Goal: Find specific page/section: Locate a particular part of the current website

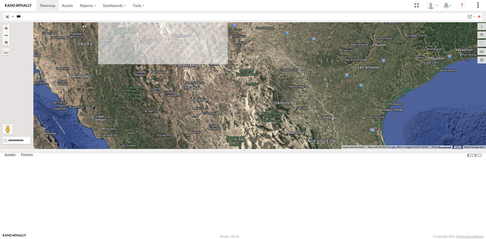
select select "**********"
click at [0, 0] on div "494" at bounding box center [0, 0] width 0 height 0
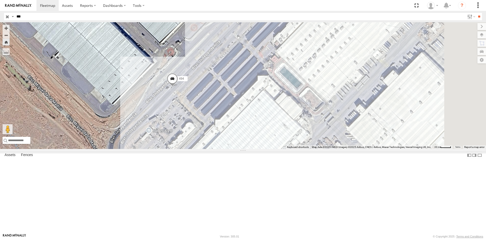
drag, startPoint x: 331, startPoint y: 113, endPoint x: 232, endPoint y: 148, distance: 105.1
click at [232, 148] on div "494" at bounding box center [243, 85] width 486 height 127
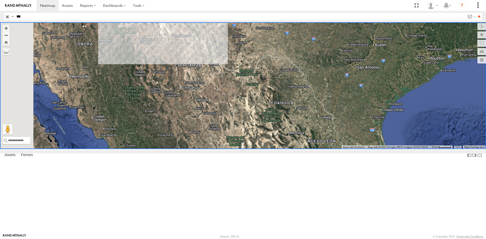
click at [0, 0] on div "494" at bounding box center [0, 0] width 0 height 0
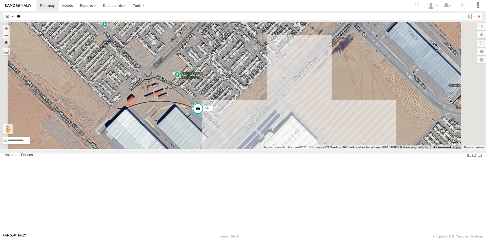
drag, startPoint x: 305, startPoint y: 170, endPoint x: 305, endPoint y: 139, distance: 30.9
click at [305, 139] on div "494" at bounding box center [243, 85] width 486 height 127
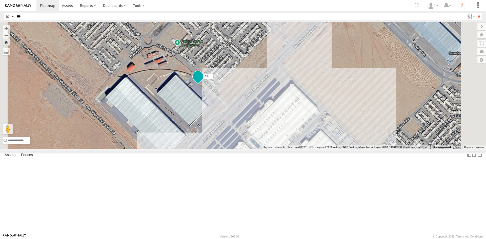
click at [202, 81] on span at bounding box center [197, 76] width 9 height 9
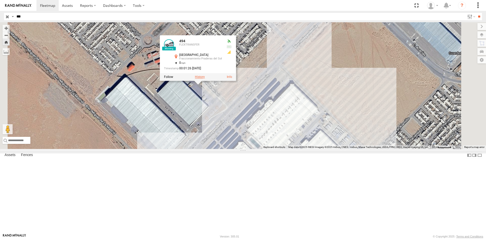
click at [205, 79] on label at bounding box center [200, 77] width 10 height 4
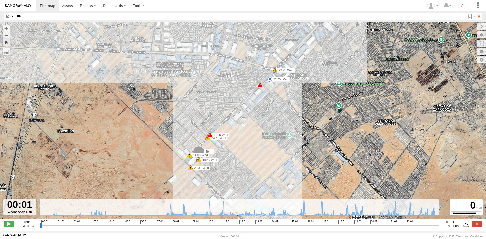
drag, startPoint x: 412, startPoint y: 219, endPoint x: 398, endPoint y: 211, distance: 16.2
click at [398, 211] on div "← Move left → Move right ↑ Move up ↓ Move down + Zoom in - Zoom out Home Jump l…" at bounding box center [243, 126] width 486 height 209
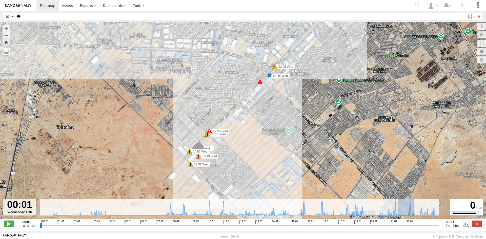
drag, startPoint x: 398, startPoint y: 216, endPoint x: 414, endPoint y: 217, distance: 16.5
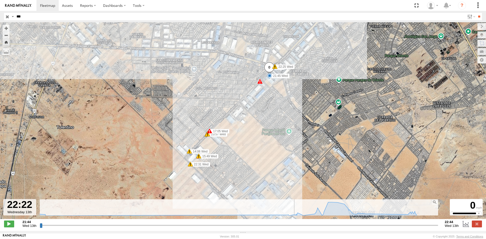
drag, startPoint x: 42, startPoint y: 228, endPoint x: 292, endPoint y: 223, distance: 250.3
click at [292, 223] on input "range" at bounding box center [239, 225] width 398 height 5
drag, startPoint x: 293, startPoint y: 227, endPoint x: 409, endPoint y: 228, distance: 116.7
click at [409, 228] on input "range" at bounding box center [239, 225] width 398 height 5
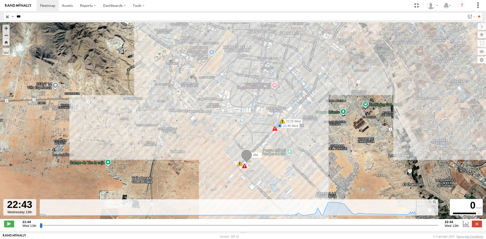
drag, startPoint x: 409, startPoint y: 228, endPoint x: 430, endPoint y: 228, distance: 20.2
click at [430, 228] on input "range" at bounding box center [239, 225] width 398 height 5
drag, startPoint x: 109, startPoint y: 207, endPoint x: 46, endPoint y: 199, distance: 63.0
click at [46, 199] on div "← Move left → Move right ↑ Move up ↓ Move down + Zoom in - Zoom out Home Jump l…" at bounding box center [243, 126] width 486 height 209
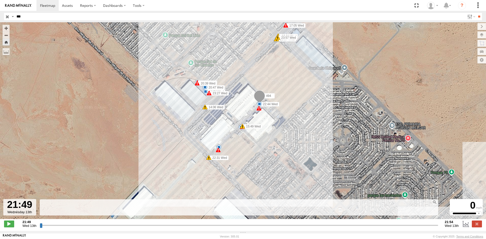
drag, startPoint x: 278, startPoint y: 153, endPoint x: 285, endPoint y: 123, distance: 30.4
click at [285, 123] on div "494 08:00 Wed 10:25 Wed 16:06 Wed 19:06 Wed 21:45 Wed 22:25 Wed 14:34 Wed 19:41…" at bounding box center [243, 123] width 486 height 202
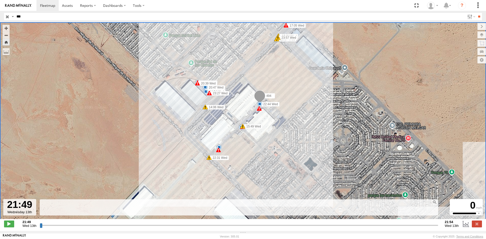
click at [263, 98] on span at bounding box center [259, 97] width 11 height 14
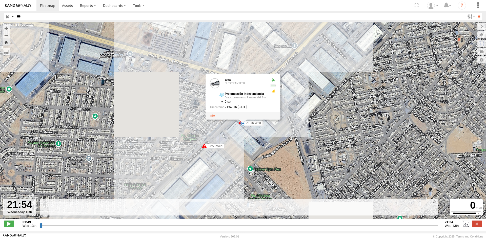
drag, startPoint x: 417, startPoint y: 229, endPoint x: 401, endPoint y: 229, distance: 16.7
click at [401, 228] on input "range" at bounding box center [239, 225] width 398 height 5
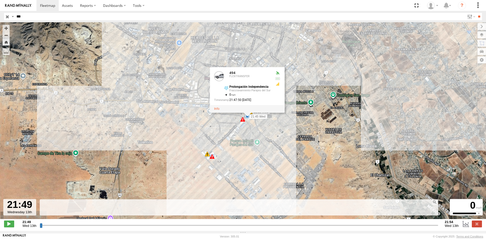
drag, startPoint x: 43, startPoint y: 229, endPoint x: 0, endPoint y: 225, distance: 42.9
type input "**********"
click at [40, 225] on input "range" at bounding box center [239, 225] width 398 height 5
click at [46, 210] on rect at bounding box center [239, 207] width 399 height 16
drag, startPoint x: 40, startPoint y: 229, endPoint x: 35, endPoint y: 229, distance: 4.6
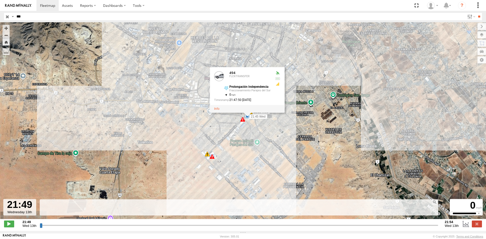
click at [40, 228] on input "range" at bounding box center [239, 225] width 398 height 5
click at [409, 206] on rect at bounding box center [239, 207] width 399 height 16
click at [217, 111] on link at bounding box center [216, 109] width 5 height 4
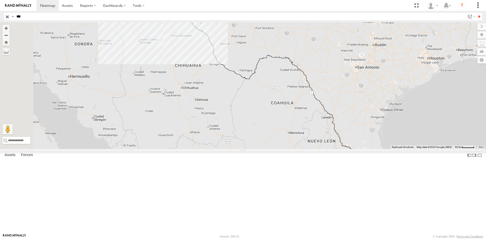
click at [0, 0] on div "494" at bounding box center [0, 0] width 0 height 0
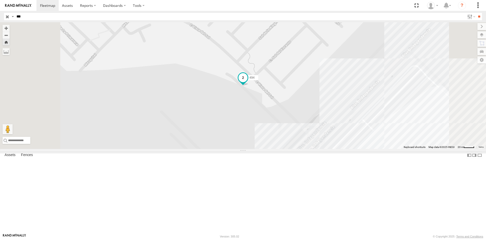
click at [249, 86] on span at bounding box center [242, 79] width 11 height 14
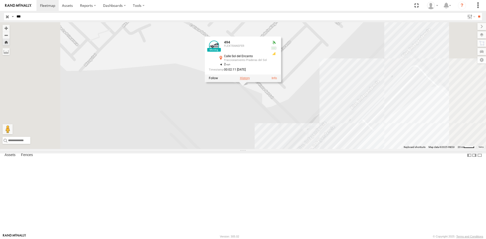
click at [250, 80] on label at bounding box center [245, 78] width 10 height 4
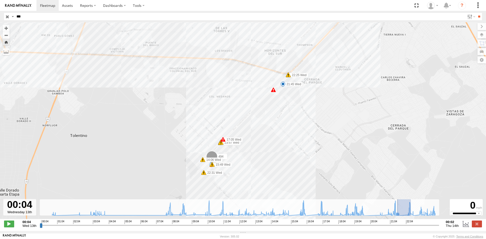
drag, startPoint x: 411, startPoint y: 218, endPoint x: 397, endPoint y: 218, distance: 13.7
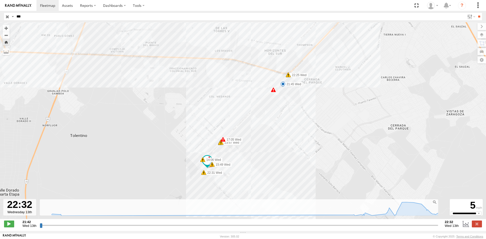
drag, startPoint x: 40, startPoint y: 229, endPoint x: 437, endPoint y: 219, distance: 396.4
type input "**********"
click at [437, 223] on input "range" at bounding box center [239, 225] width 398 height 5
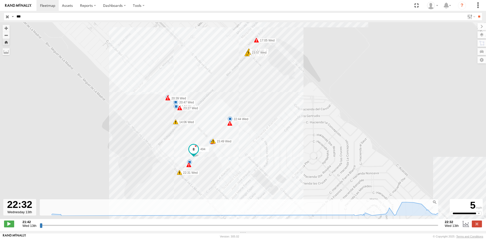
click at [202, 150] on span "494" at bounding box center [202, 150] width 5 height 4
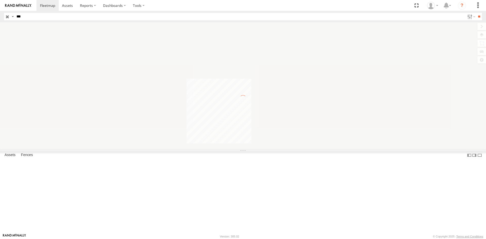
click at [31, 14] on input "***" at bounding box center [239, 16] width 450 height 7
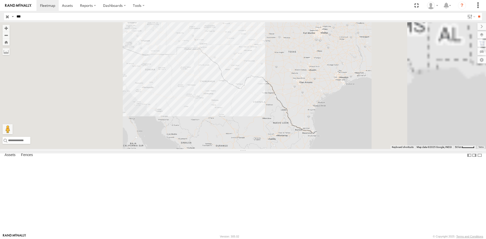
click at [0, 0] on div "494" at bounding box center [0, 0] width 0 height 0
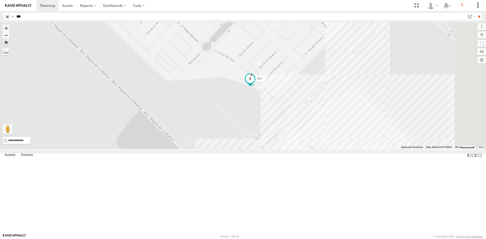
click at [255, 83] on span at bounding box center [249, 78] width 9 height 9
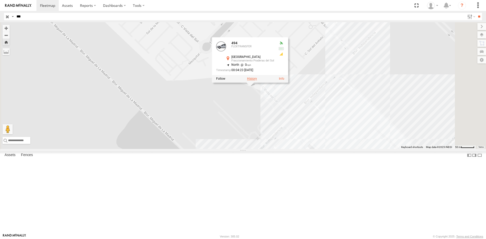
click at [257, 80] on label at bounding box center [252, 79] width 10 height 4
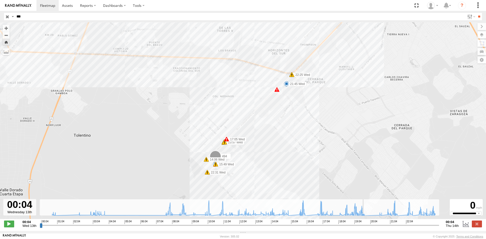
drag, startPoint x: 364, startPoint y: 218, endPoint x: 369, endPoint y: 218, distance: 4.3
click at [369, 218] on div "← Move left → Move right ↑ Move up ↓ Move down + Zoom in - Zoom out Home Jump l…" at bounding box center [243, 126] width 486 height 209
drag, startPoint x: 41, startPoint y: 229, endPoint x: 432, endPoint y: 202, distance: 392.4
click at [432, 223] on input "range" at bounding box center [239, 225] width 399 height 5
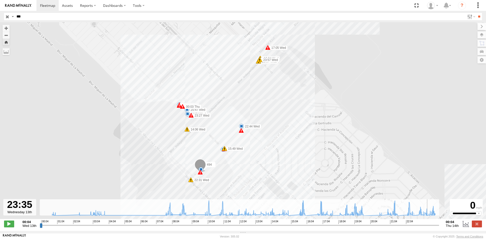
drag, startPoint x: 433, startPoint y: 229, endPoint x: 429, endPoint y: 228, distance: 3.6
type input "**********"
click at [429, 228] on input "range" at bounding box center [239, 225] width 399 height 5
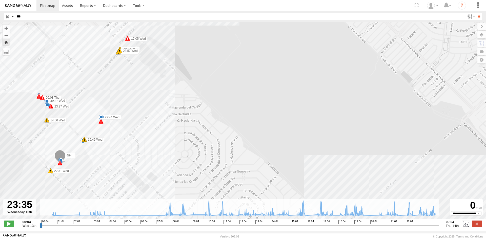
drag, startPoint x: 260, startPoint y: 193, endPoint x: 118, endPoint y: 182, distance: 141.8
click at [118, 182] on div "494 08:00 Wed 10:25 Wed 14:06 Wed 15:49 Wed 16:06 Wed 17:05 Wed 19:06 Wed 19:34…" at bounding box center [243, 123] width 486 height 202
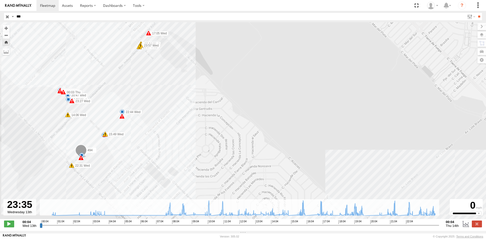
drag, startPoint x: 104, startPoint y: 179, endPoint x: 125, endPoint y: 174, distance: 22.2
click at [125, 174] on div "494 08:00 Wed 10:25 Wed 14:06 Wed 15:49 Wed 16:06 Wed 17:05 Wed 19:06 Wed 19:34…" at bounding box center [243, 123] width 486 height 202
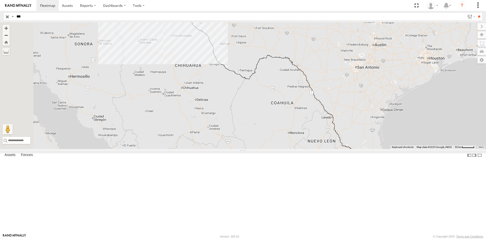
click at [0, 0] on div "494" at bounding box center [0, 0] width 0 height 0
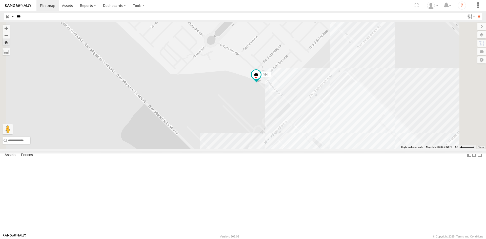
click at [322, 133] on div "494" at bounding box center [243, 85] width 486 height 127
click at [261, 78] on span at bounding box center [256, 73] width 9 height 9
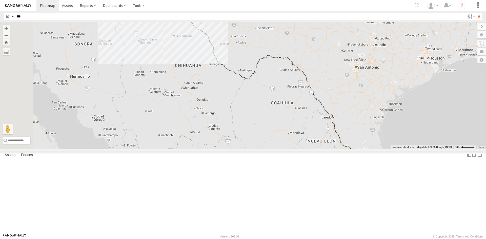
click at [0, 0] on div "494" at bounding box center [0, 0] width 0 height 0
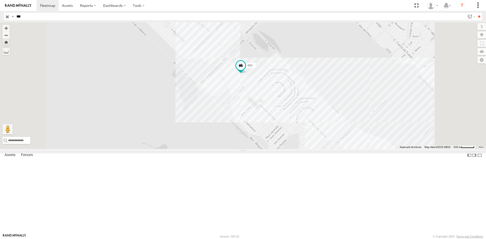
drag, startPoint x: 292, startPoint y: 153, endPoint x: 298, endPoint y: 140, distance: 13.4
click at [298, 140] on div "494" at bounding box center [243, 85] width 486 height 127
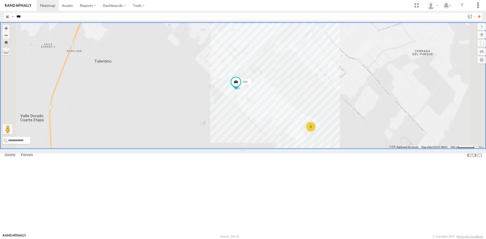
click at [0, 0] on div "494" at bounding box center [0, 0] width 0 height 0
